Goal: Transaction & Acquisition: Purchase product/service

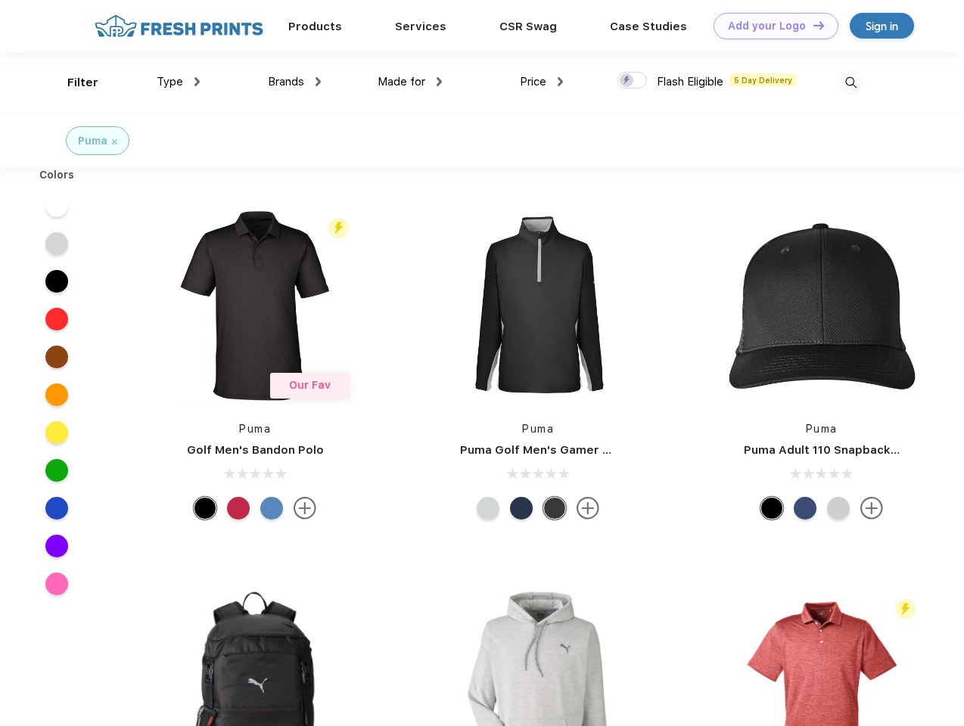
click at [770, 26] on link "Add your Logo Design Tool" at bounding box center [775, 26] width 125 height 26
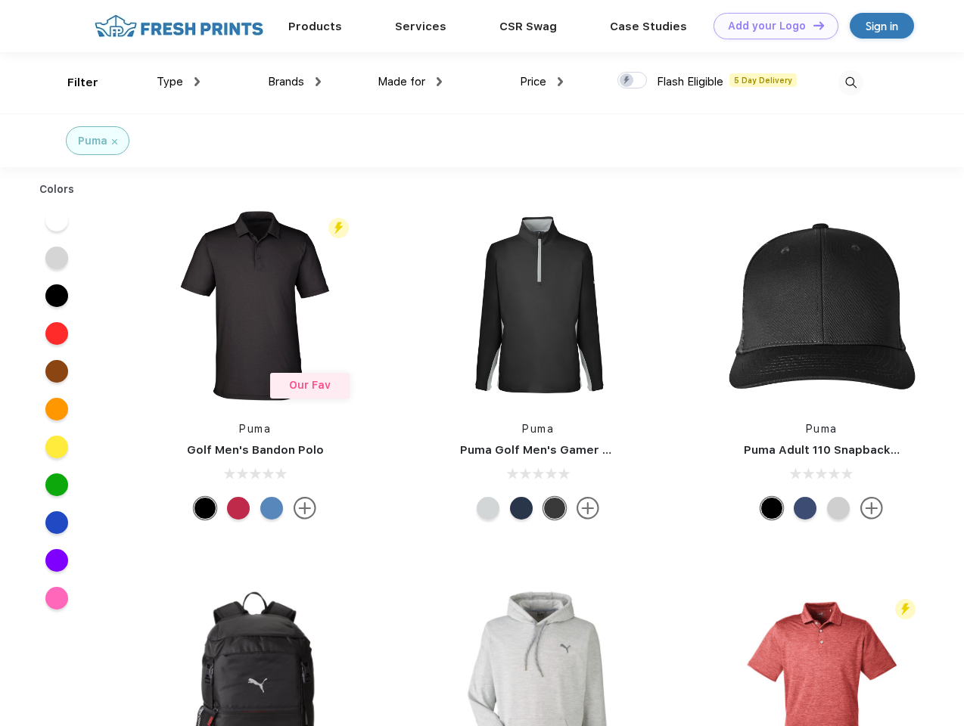
click at [0, 0] on div "Design Tool" at bounding box center [0, 0] width 0 height 0
click at [812, 25] on link "Add your Logo Design Tool" at bounding box center [775, 26] width 125 height 26
click at [73, 82] on div "Filter" at bounding box center [82, 82] width 31 height 17
click at [179, 82] on span "Type" at bounding box center [170, 82] width 26 height 14
click at [294, 82] on span "Brands" at bounding box center [286, 82] width 36 height 14
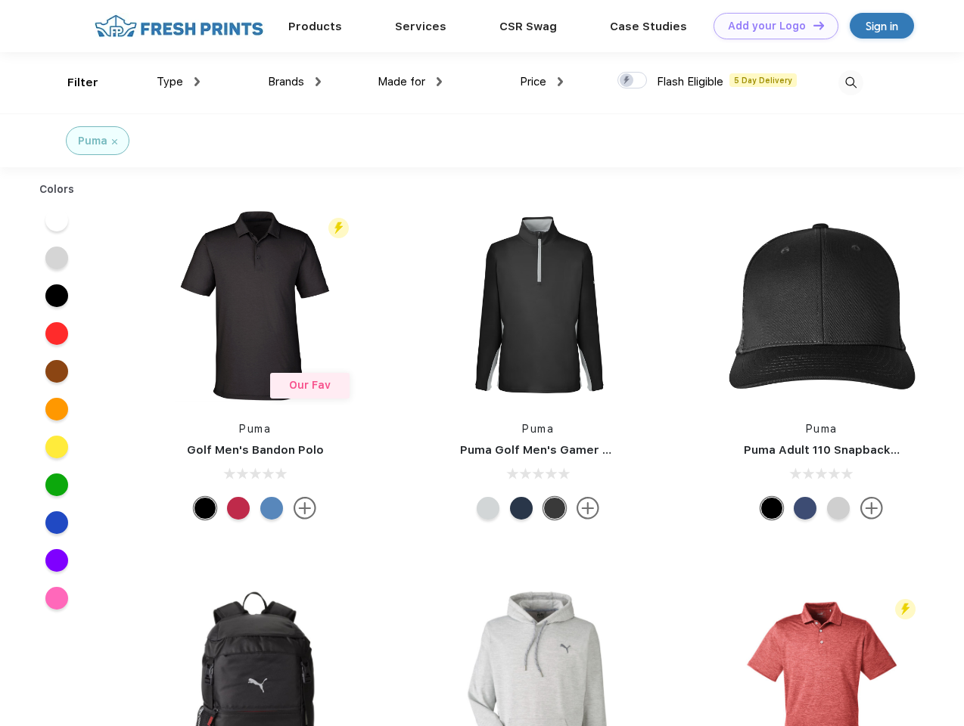
click at [410, 82] on span "Made for" at bounding box center [401, 82] width 48 height 14
click at [542, 82] on span "Price" at bounding box center [533, 82] width 26 height 14
click at [632, 81] on div at bounding box center [631, 80] width 29 height 17
click at [627, 81] on input "checkbox" at bounding box center [622, 76] width 10 height 10
click at [850, 82] on img at bounding box center [850, 82] width 25 height 25
